Goal: Task Accomplishment & Management: Manage account settings

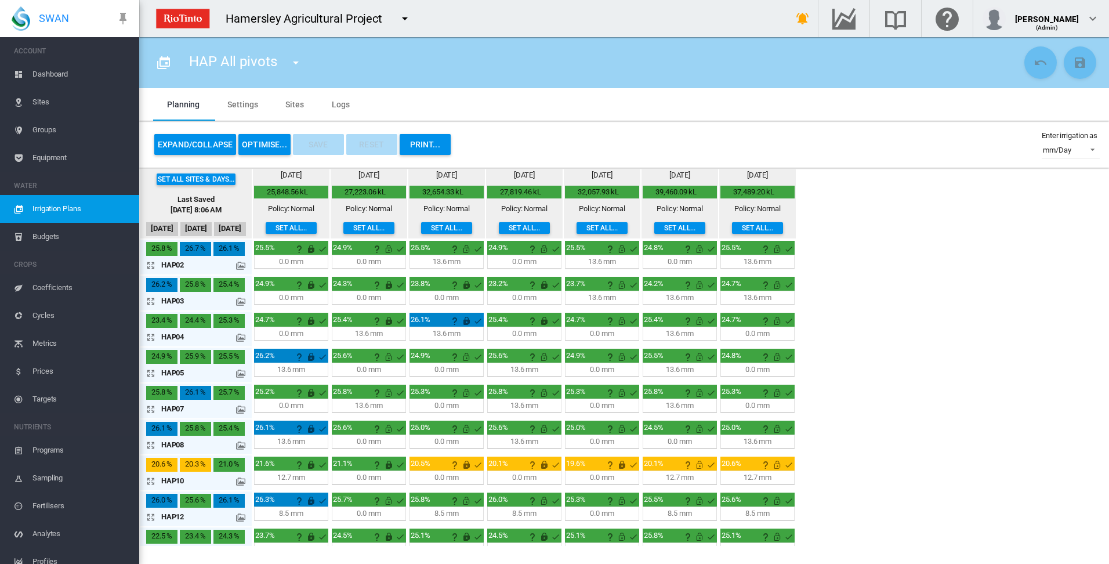
scroll to position [89, 0]
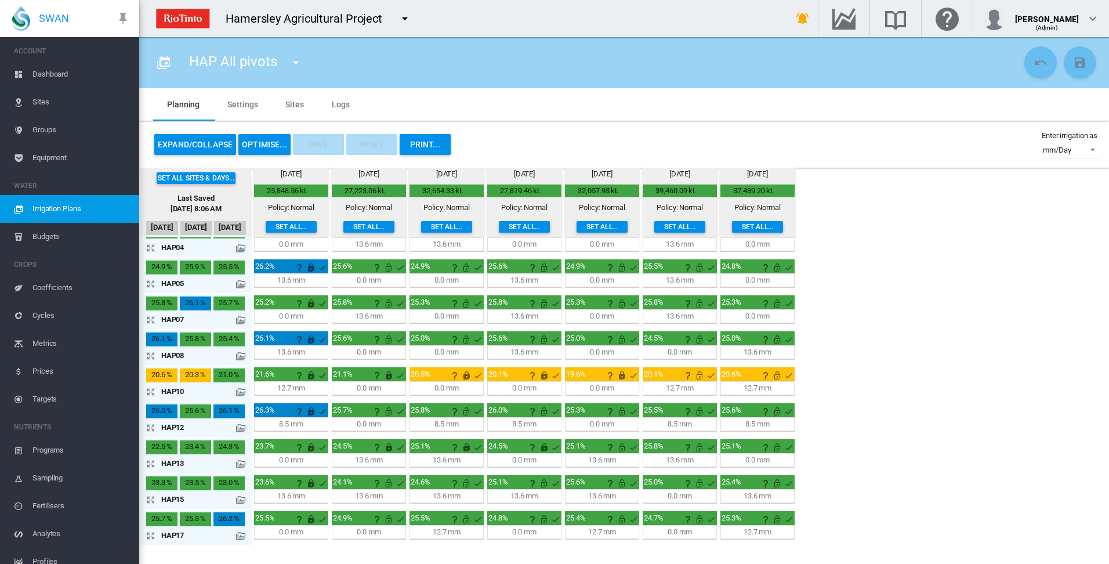
click at [293, 103] on md-tab-item "Sites" at bounding box center [294, 104] width 46 height 32
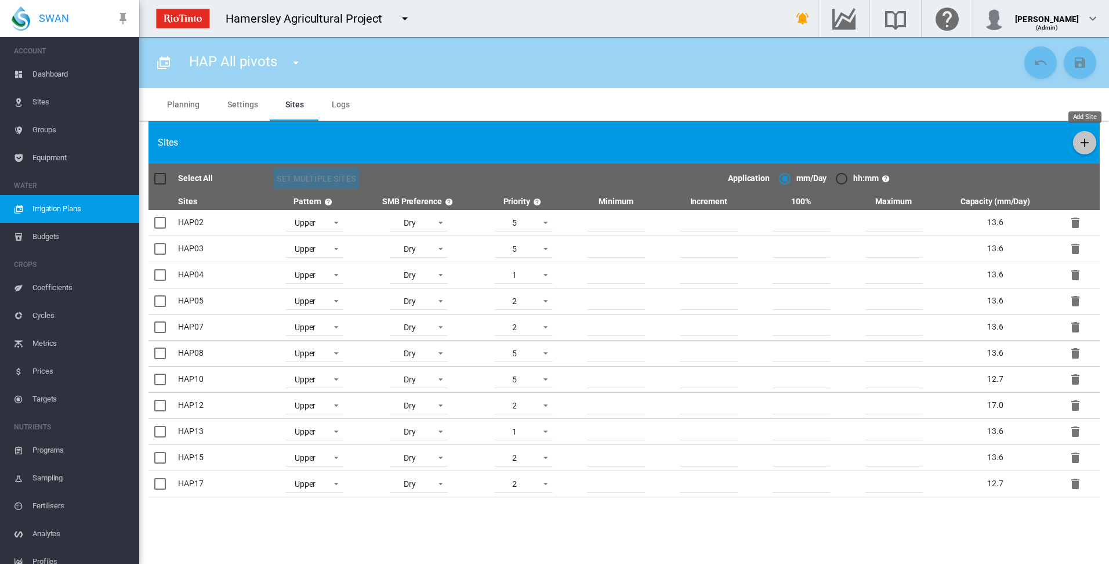
click at [1081, 144] on md-icon "icon-plus" at bounding box center [1084, 143] width 14 height 14
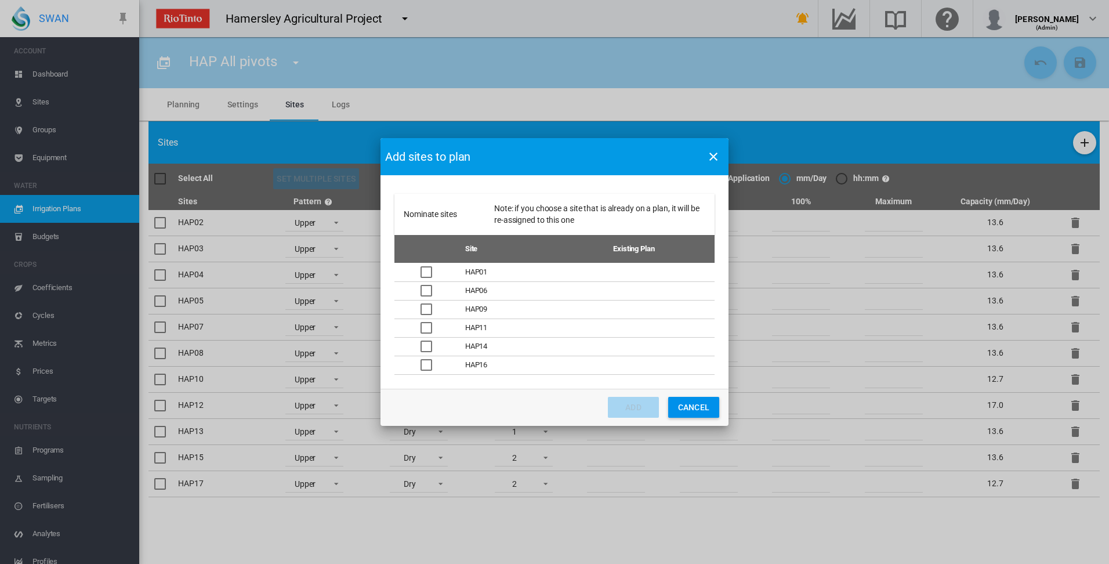
click at [428, 274] on div "Nominate sites ..." at bounding box center [426, 272] width 12 height 12
click at [632, 411] on button "Add" at bounding box center [633, 407] width 51 height 21
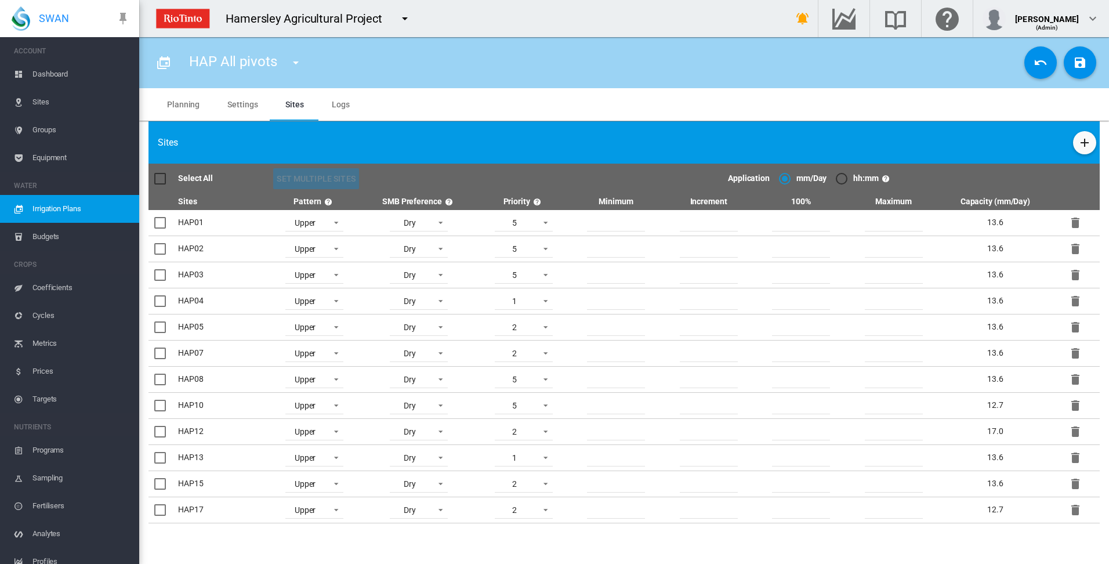
scroll to position [103, 0]
click at [167, 102] on md-tab-item "Planning" at bounding box center [183, 104] width 60 height 32
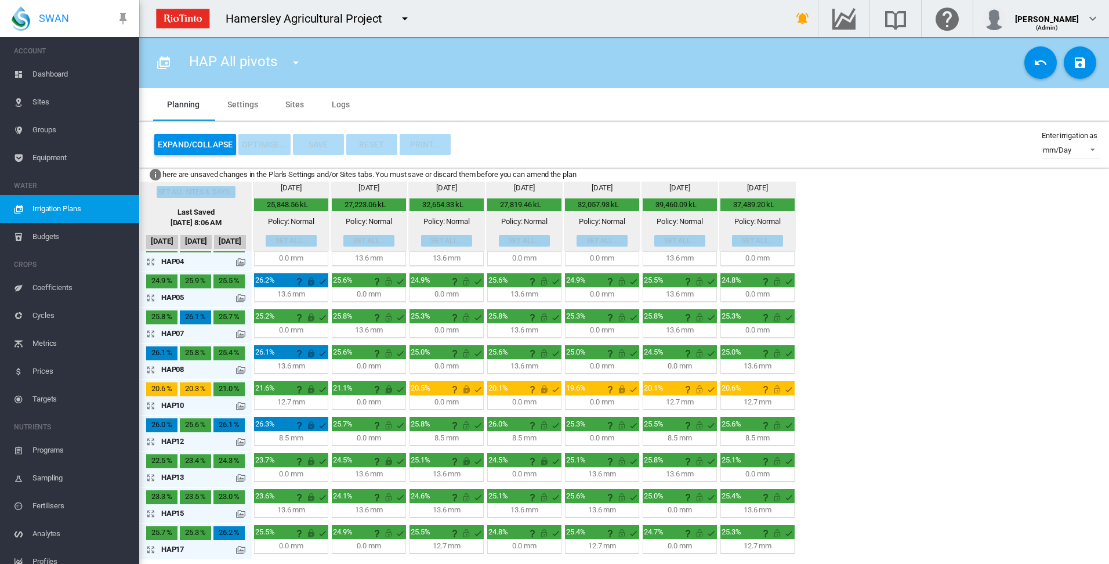
click at [300, 105] on md-tab-item "Sites" at bounding box center [294, 104] width 46 height 32
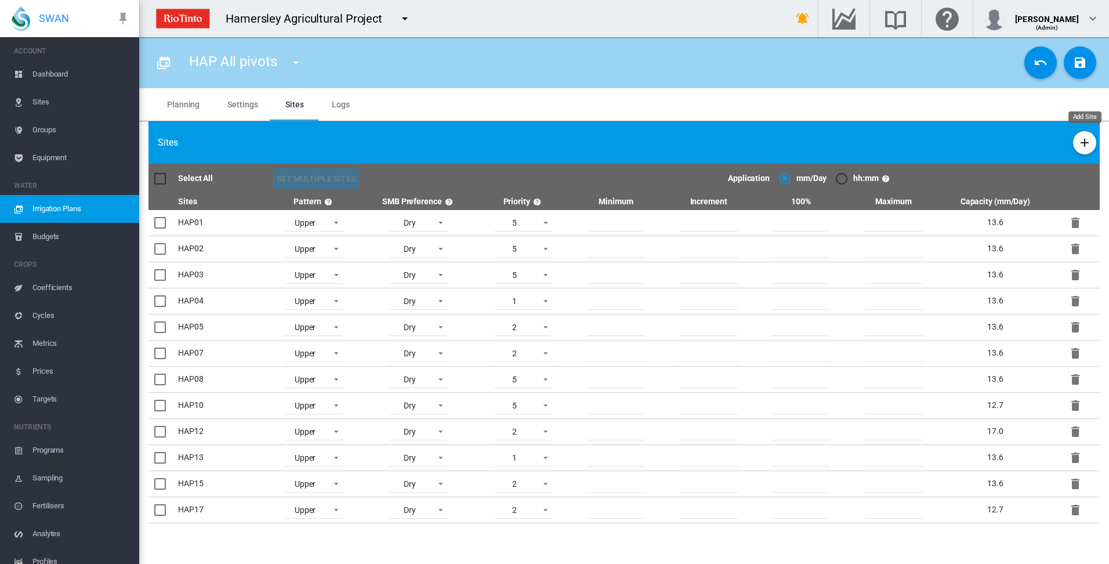
click at [1090, 147] on md-icon "icon-plus" at bounding box center [1084, 143] width 14 height 14
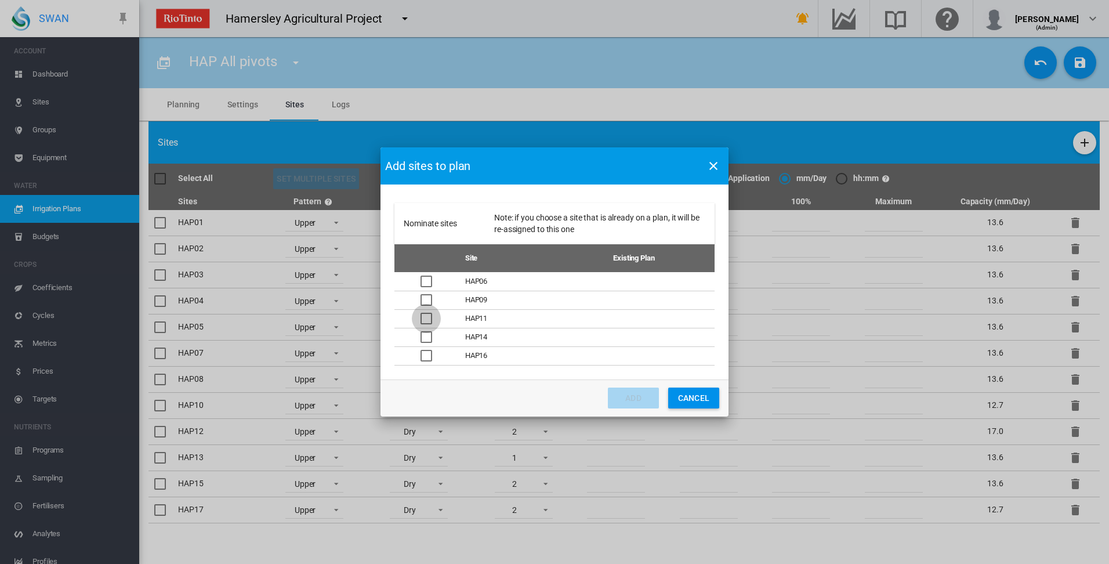
click at [427, 318] on div "Nominate sites ..." at bounding box center [426, 319] width 12 height 12
click at [626, 400] on button "Add" at bounding box center [633, 397] width 51 height 21
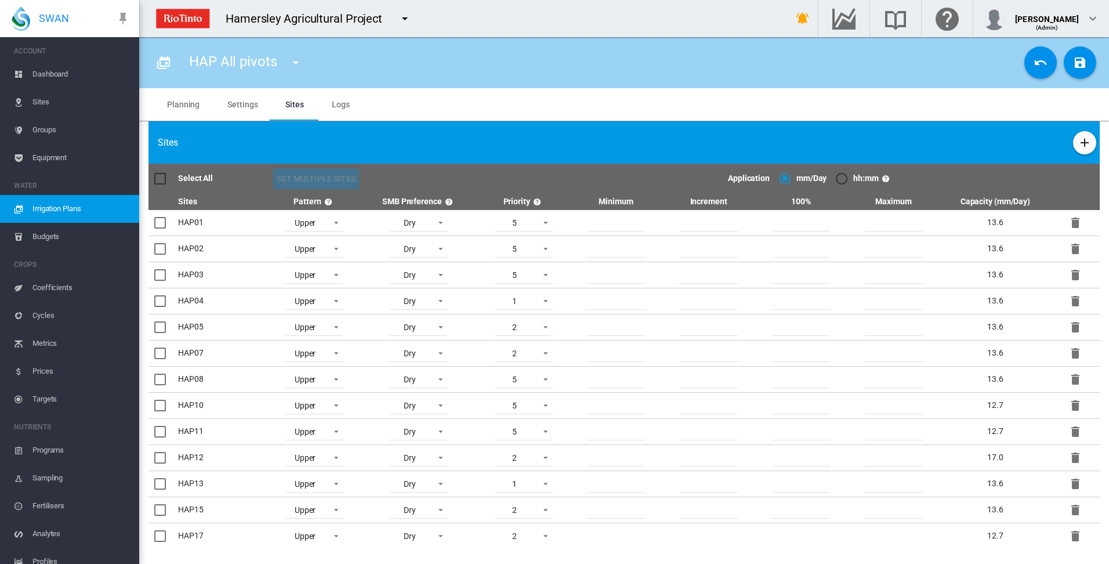
click at [160, 427] on div at bounding box center [160, 432] width 12 height 12
click at [830, 88] on div "HAP All pivots HAP All pivots" at bounding box center [624, 62] width 970 height 51
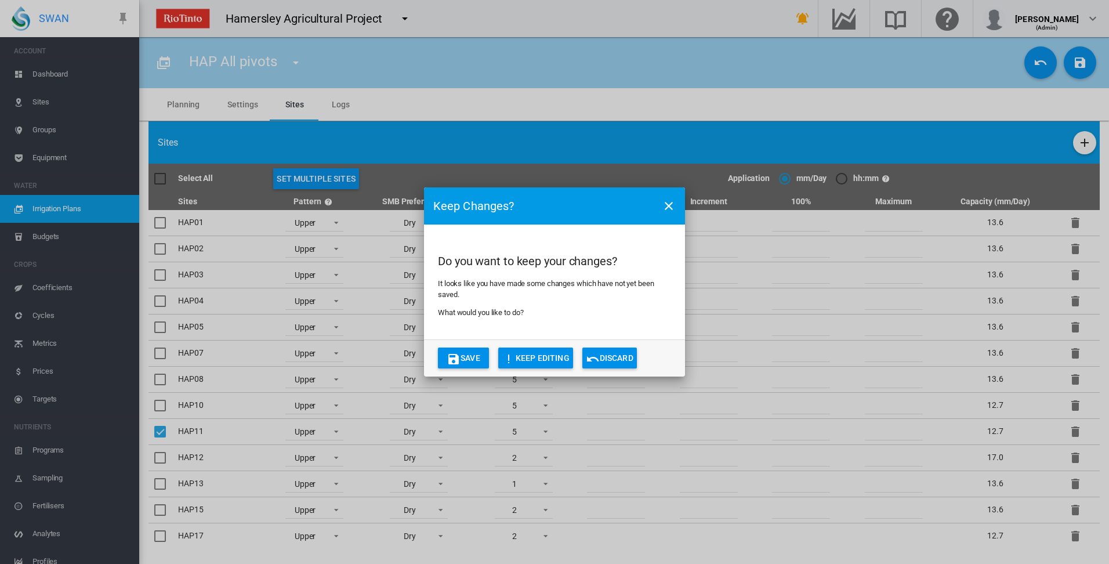
click at [615, 356] on button "Discard" at bounding box center [609, 357] width 55 height 21
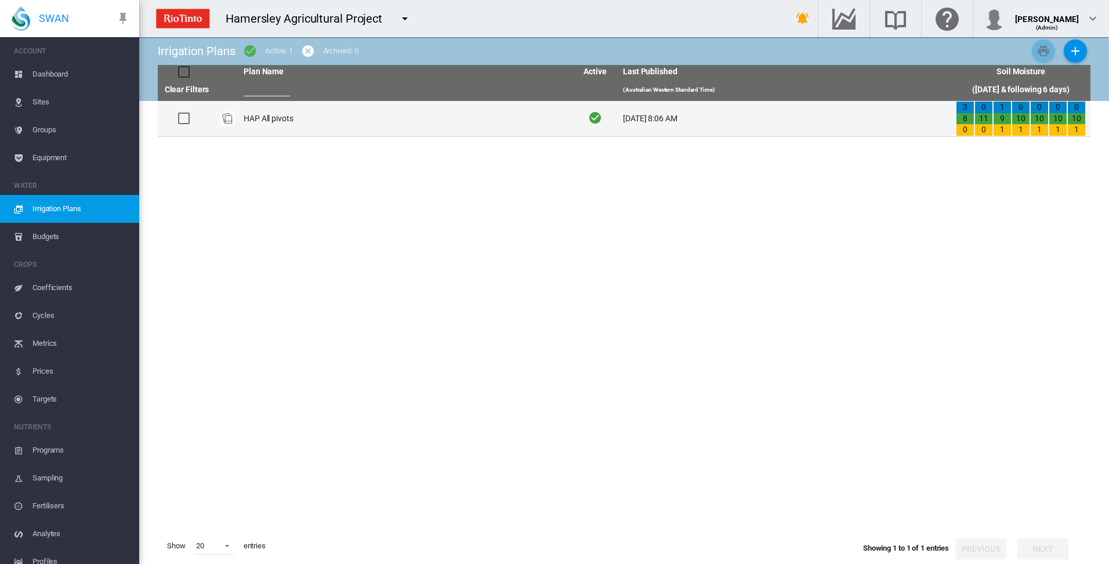
click at [267, 119] on td "HAP All pivots" at bounding box center [405, 118] width 333 height 35
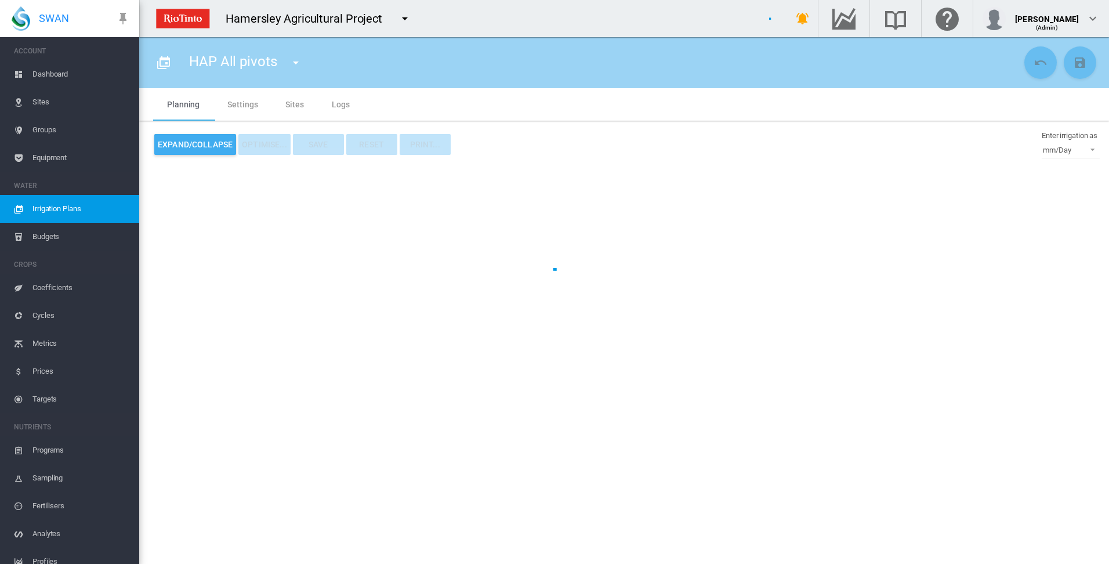
type input "**********"
type input "*"
type input "*****"
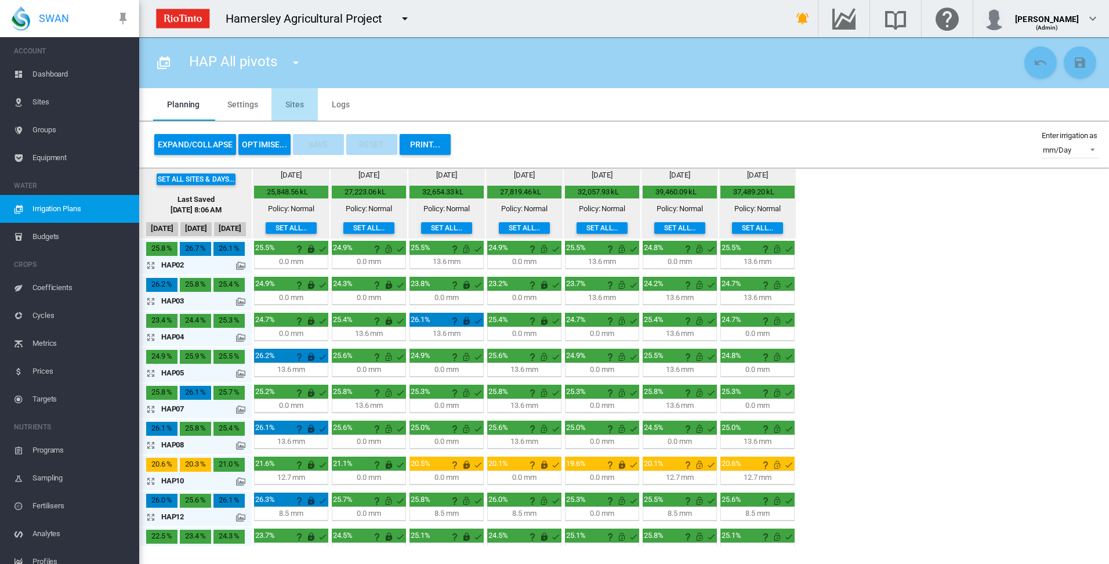
click at [288, 106] on md-tab-item "Sites" at bounding box center [294, 104] width 46 height 32
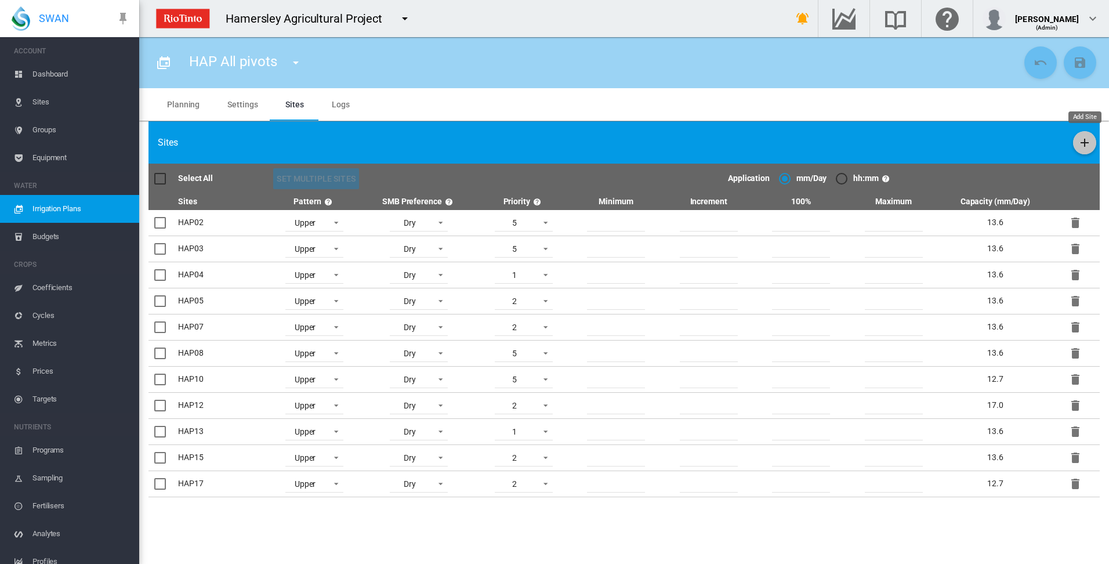
click at [1087, 139] on md-icon "icon-plus" at bounding box center [1084, 143] width 14 height 14
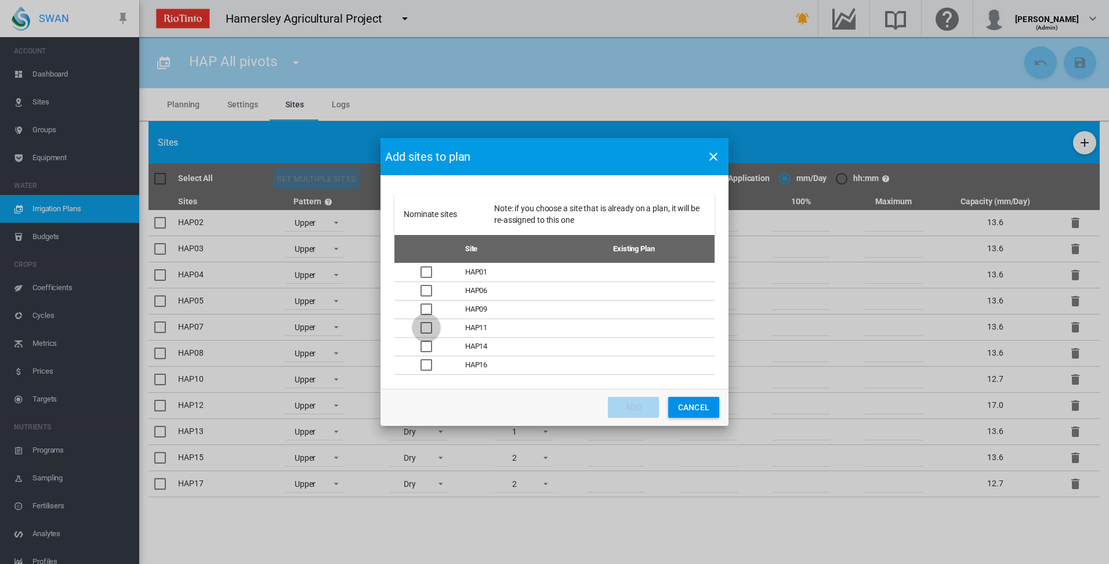
click at [426, 328] on div "Nominate sites ..." at bounding box center [426, 328] width 12 height 12
click at [625, 411] on button "Add" at bounding box center [633, 407] width 51 height 21
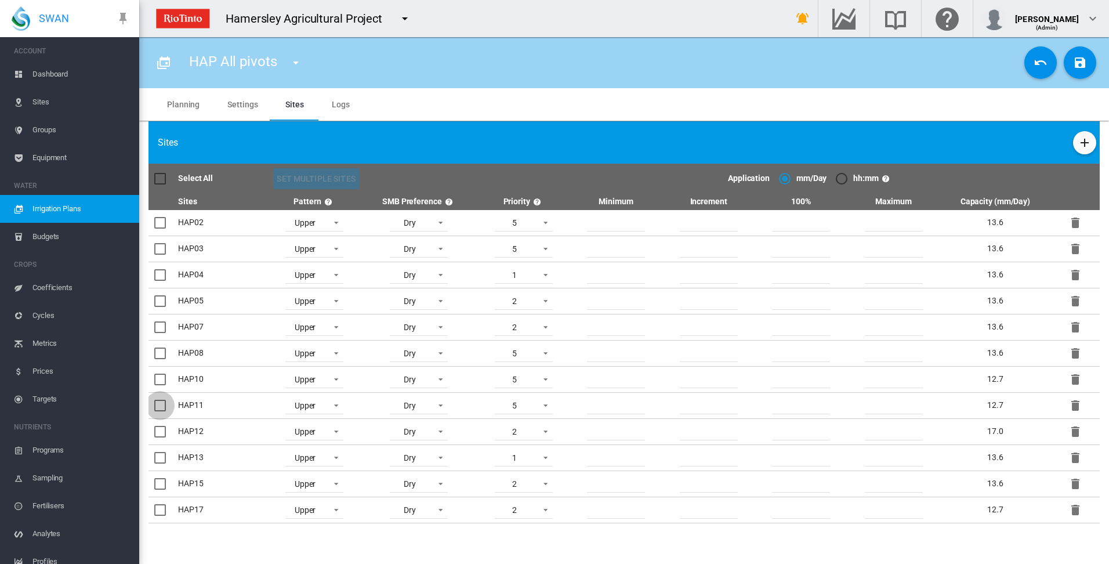
click at [161, 403] on div at bounding box center [160, 406] width 12 height 12
click at [1086, 139] on md-icon "icon-plus" at bounding box center [1084, 143] width 14 height 14
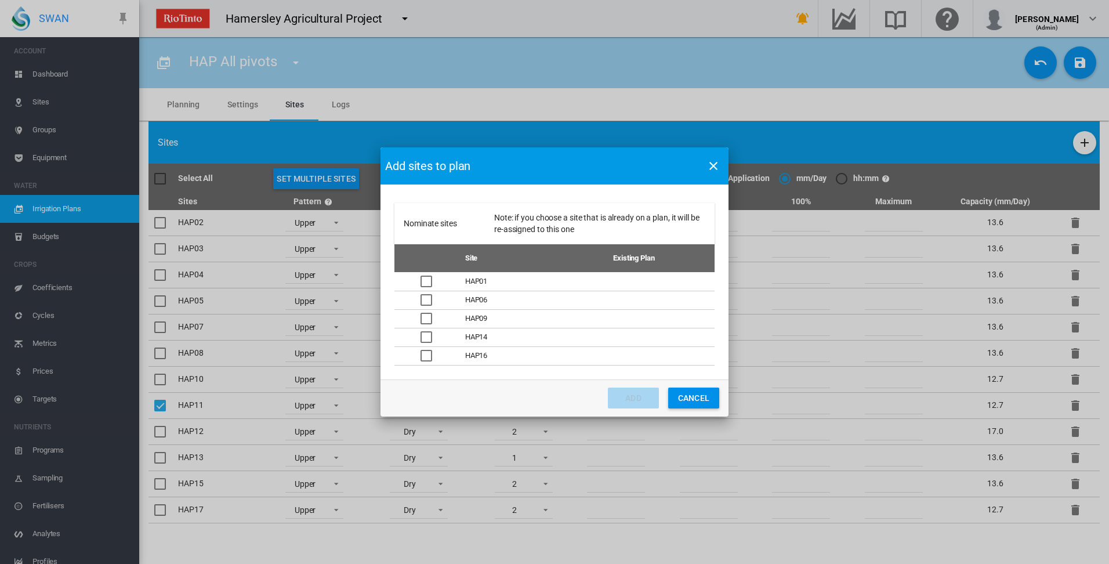
click at [424, 280] on div "Nominate sites ..." at bounding box center [426, 281] width 12 height 12
click at [635, 402] on button "Add" at bounding box center [633, 397] width 51 height 21
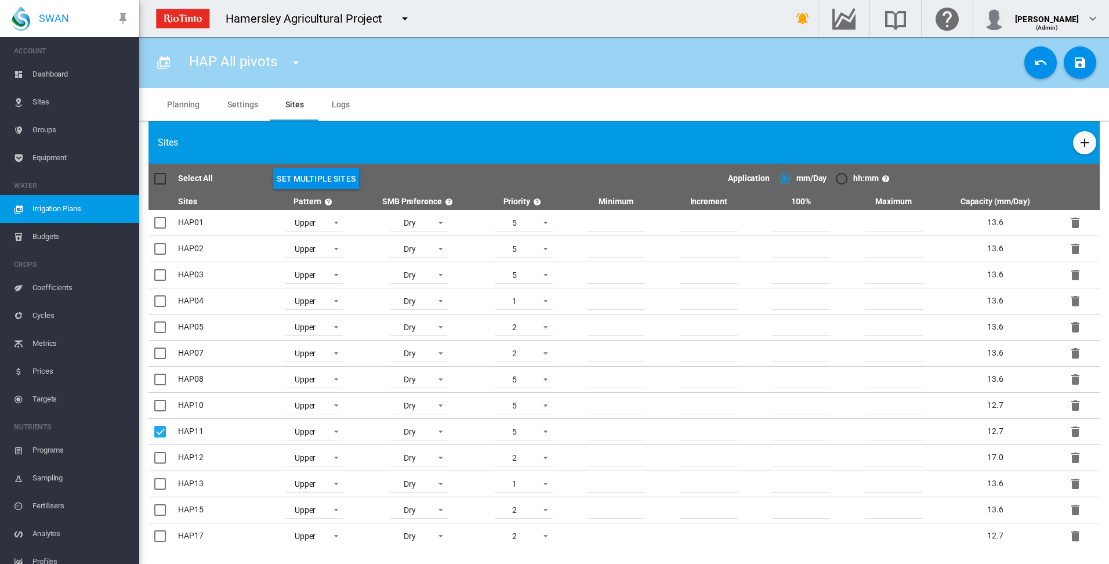
click at [187, 103] on md-tab-item "Planning" at bounding box center [183, 104] width 60 height 32
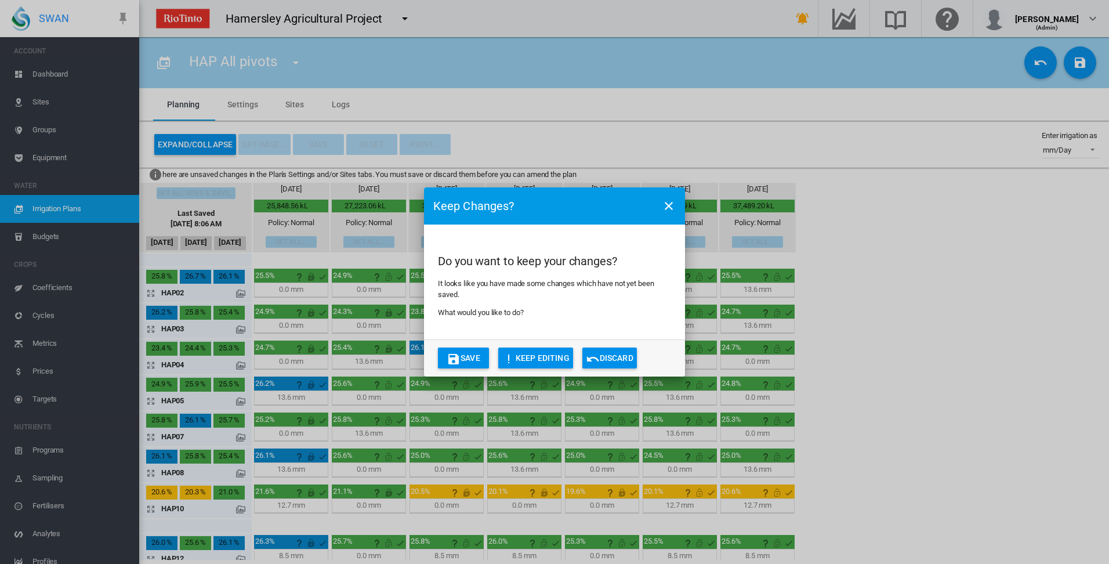
click at [623, 358] on button "Discard" at bounding box center [609, 357] width 55 height 21
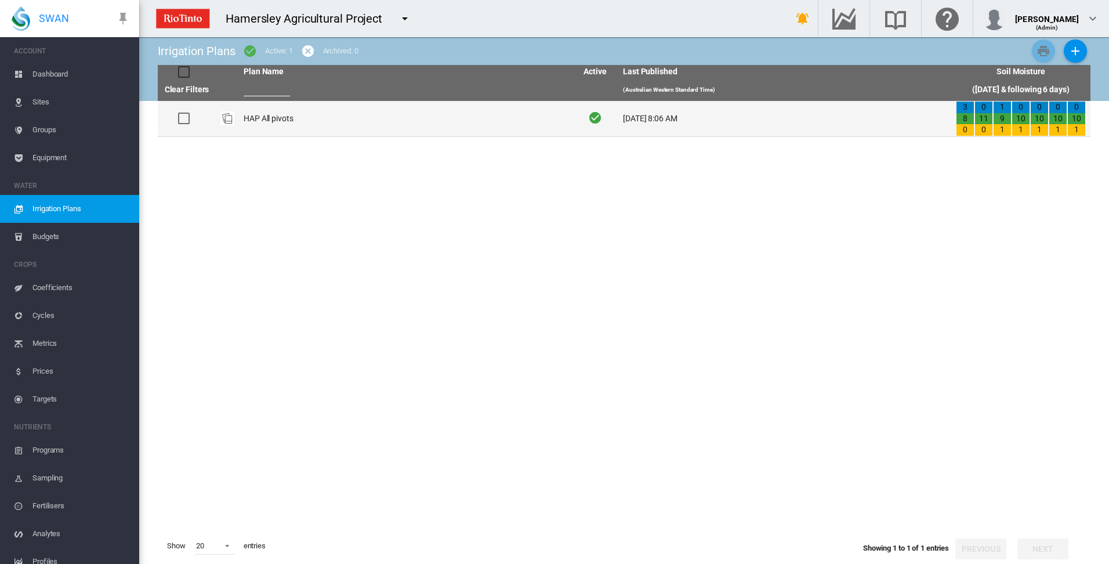
click at [257, 115] on td "HAP All pivots" at bounding box center [405, 118] width 333 height 35
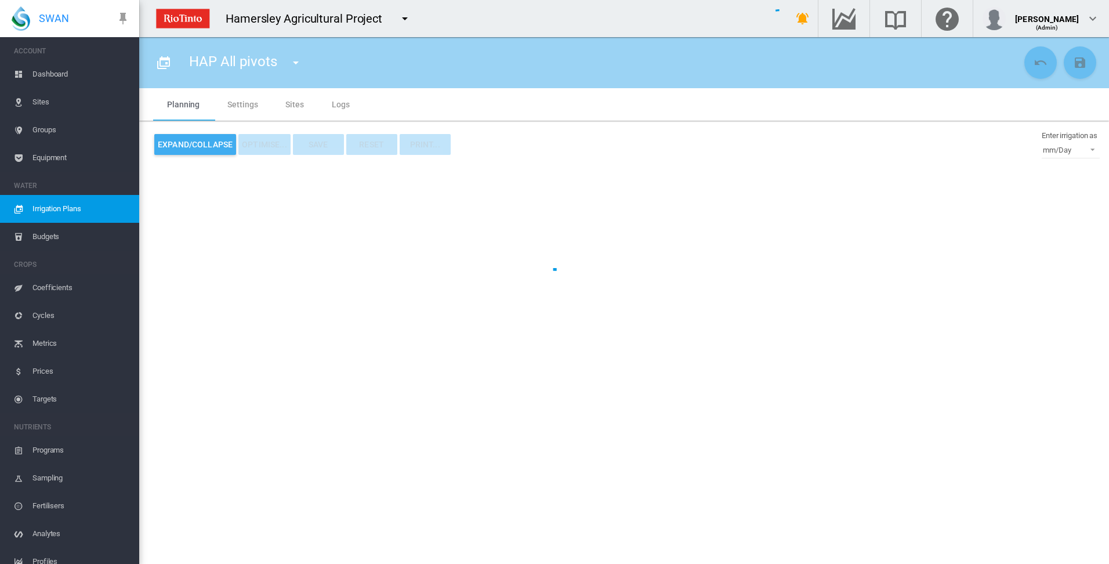
type input "**********"
type input "*"
type input "*****"
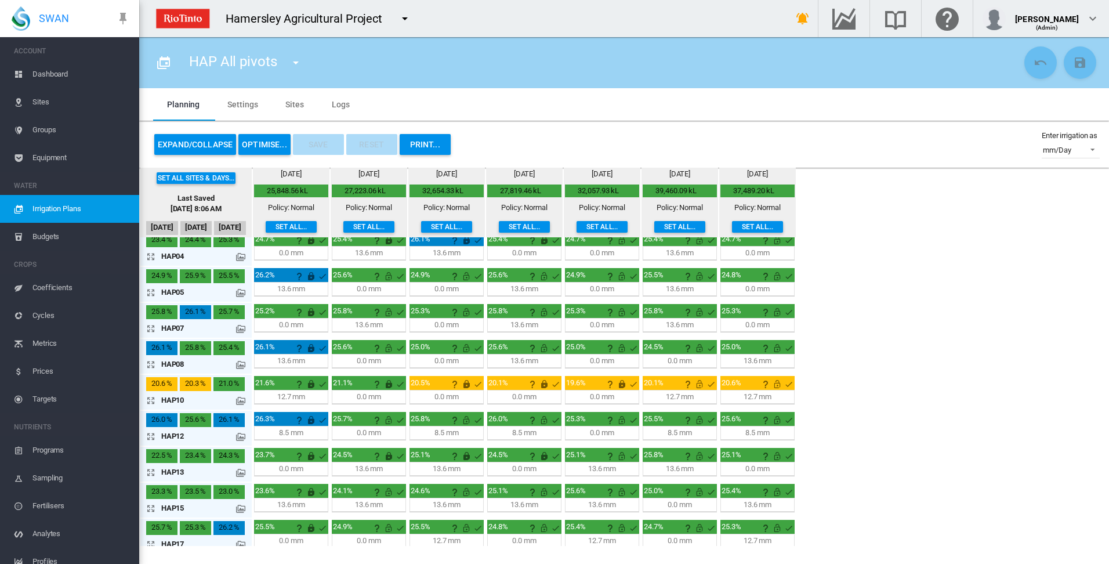
scroll to position [89, 0]
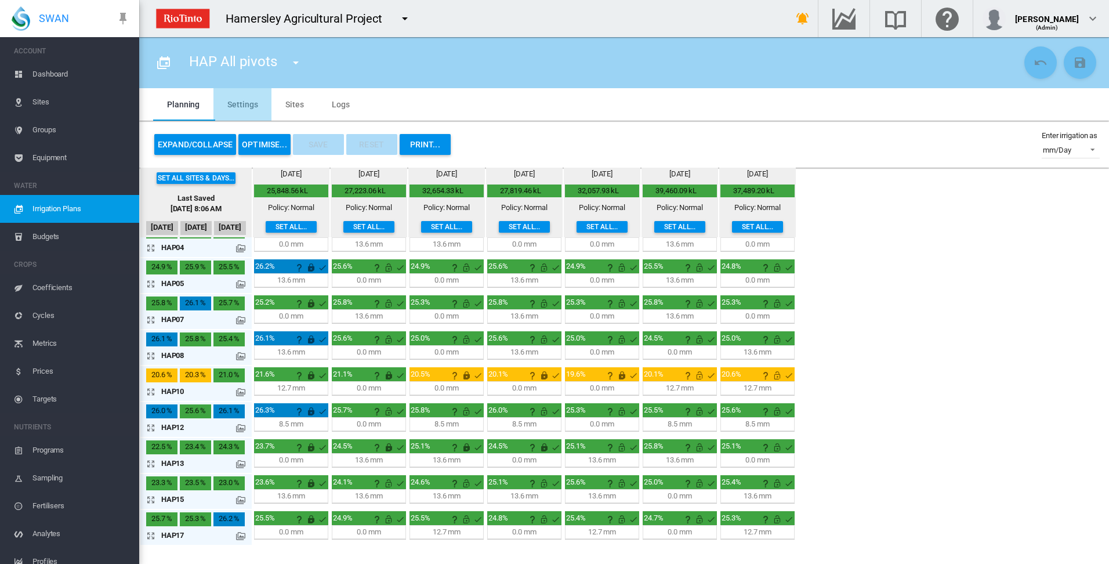
click at [233, 102] on md-tab-item "Settings" at bounding box center [242, 104] width 58 height 32
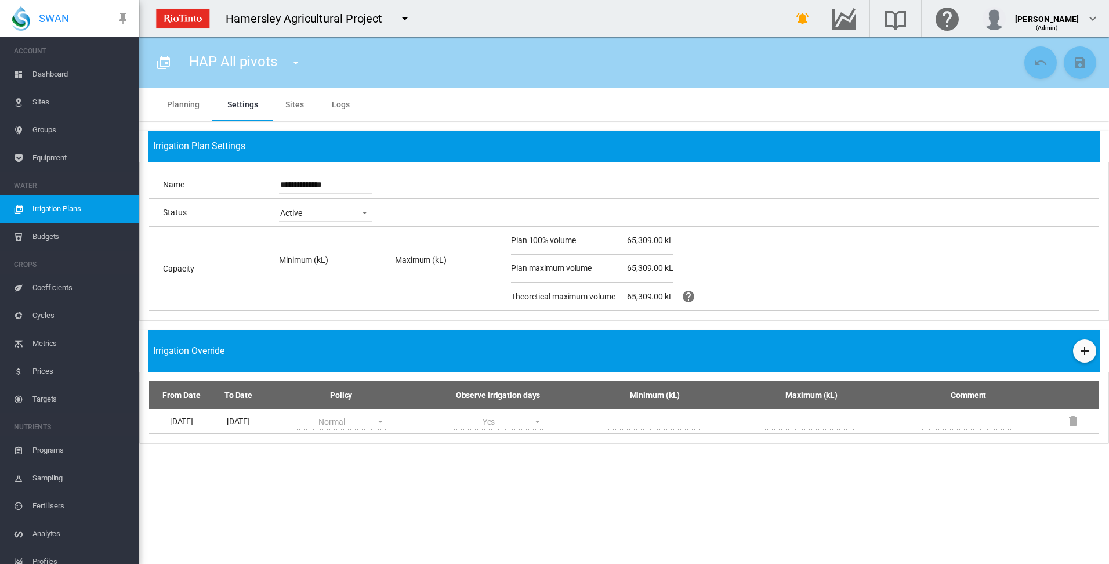
click at [293, 106] on md-tab-item "Sites" at bounding box center [294, 104] width 46 height 32
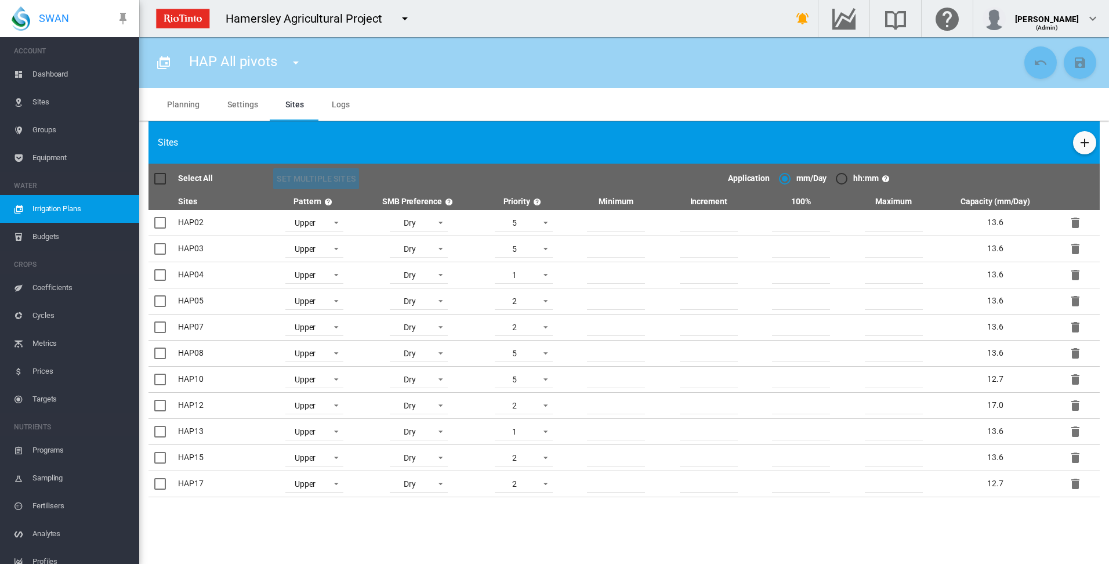
click at [180, 104] on md-tab-item "Planning" at bounding box center [183, 104] width 60 height 32
